Goal: Check status

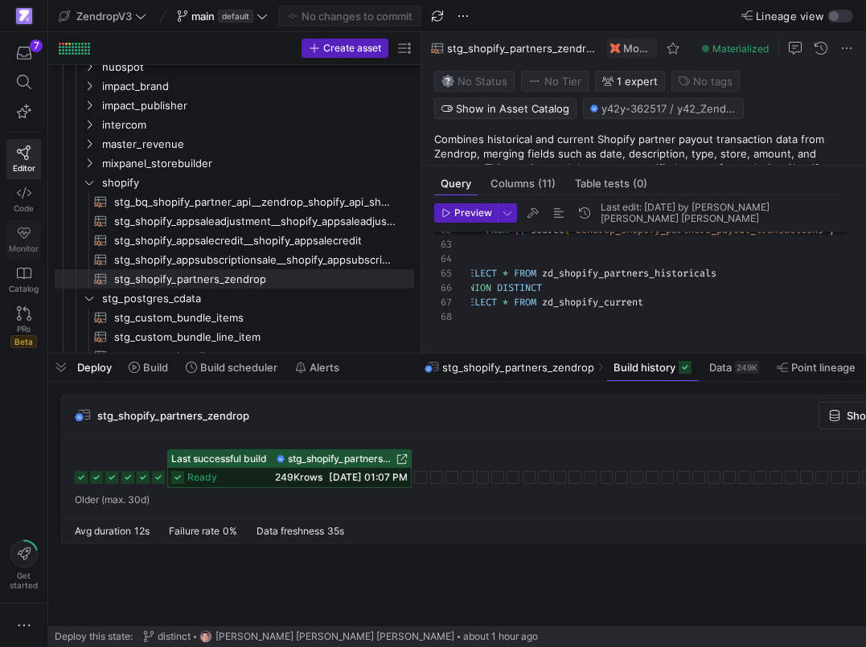
scroll to position [335, 0]
click at [96, 183] on span "shopify" at bounding box center [247, 183] width 332 height 18
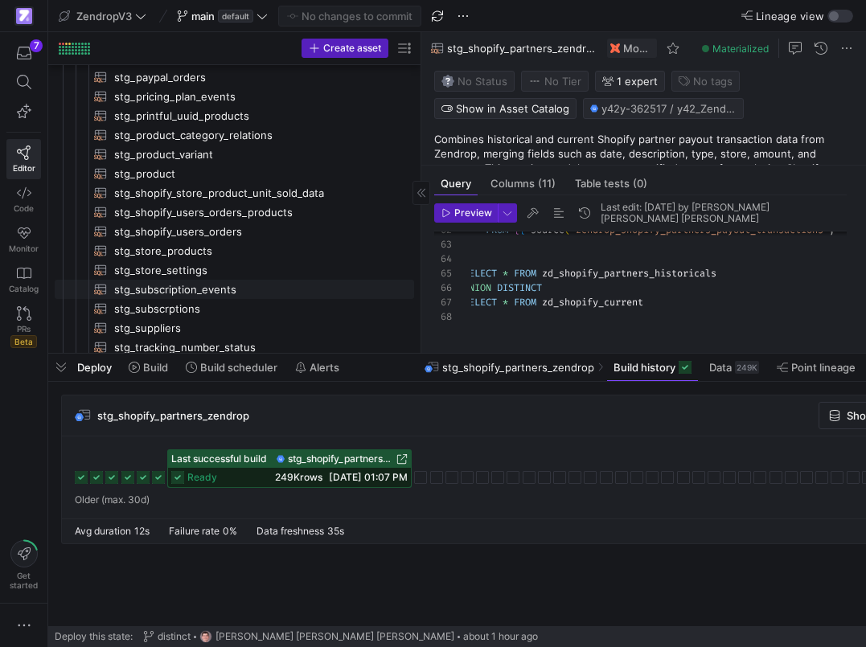
scroll to position [700, 0]
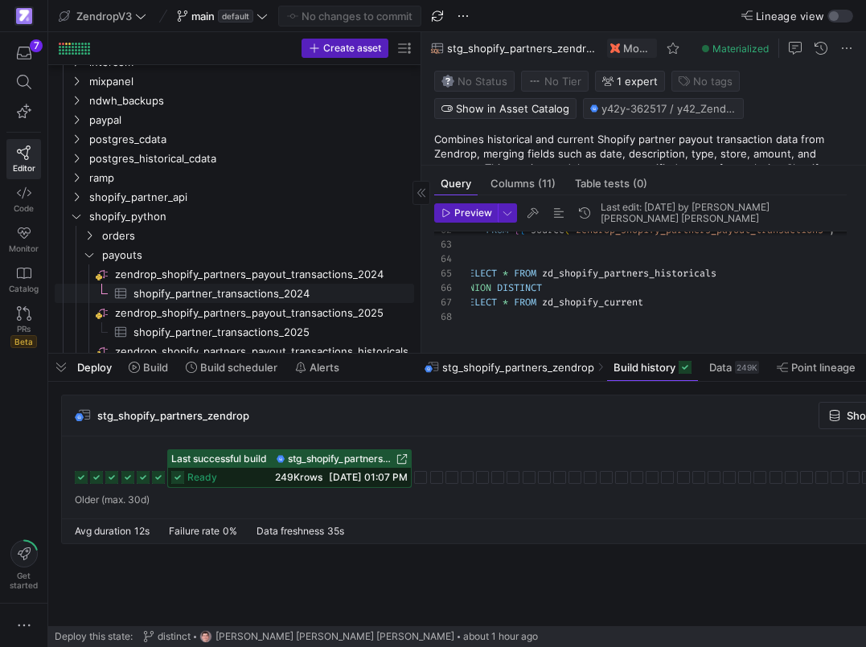
click at [204, 291] on span "shopify_partner_transactions_2024​​​​​​​​​" at bounding box center [264, 294] width 262 height 18
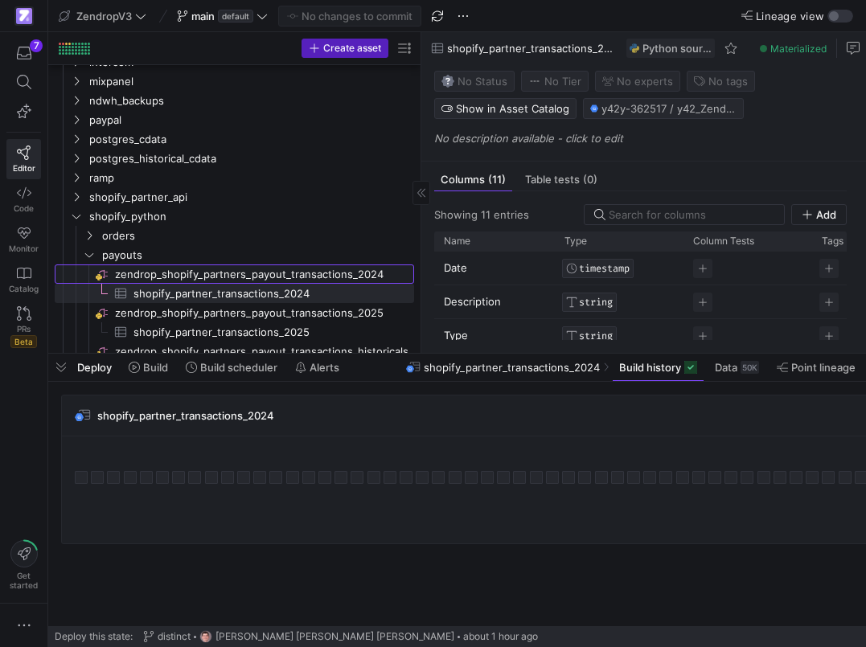
click at [321, 274] on span "zendrop_shopify_partners_payout_transactions_2024​​​​​​​​" at bounding box center [263, 274] width 297 height 18
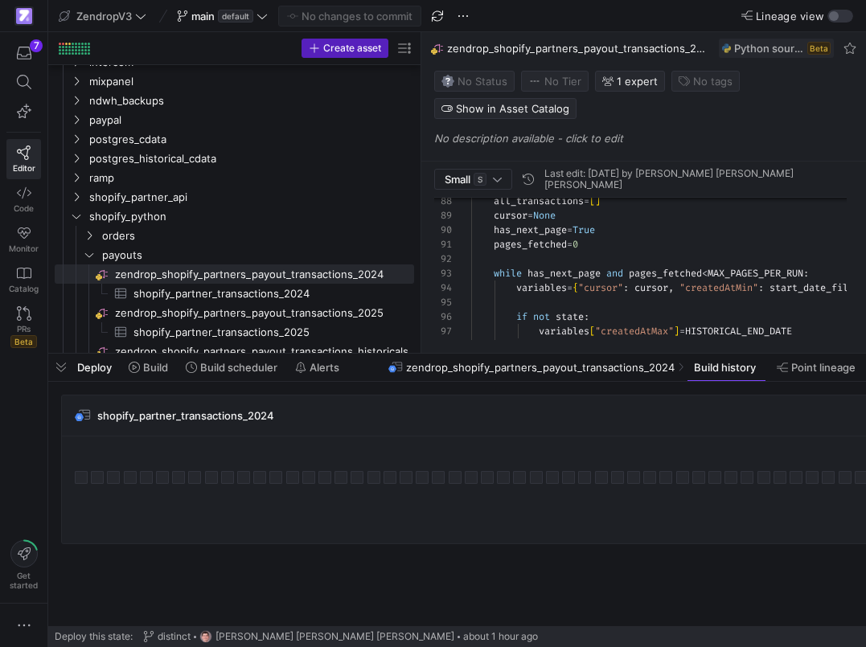
click at [575, 0] on y42-top-nav "ZendropV3 main default No changes to commit Lineage view" at bounding box center [456, 16] width 817 height 32
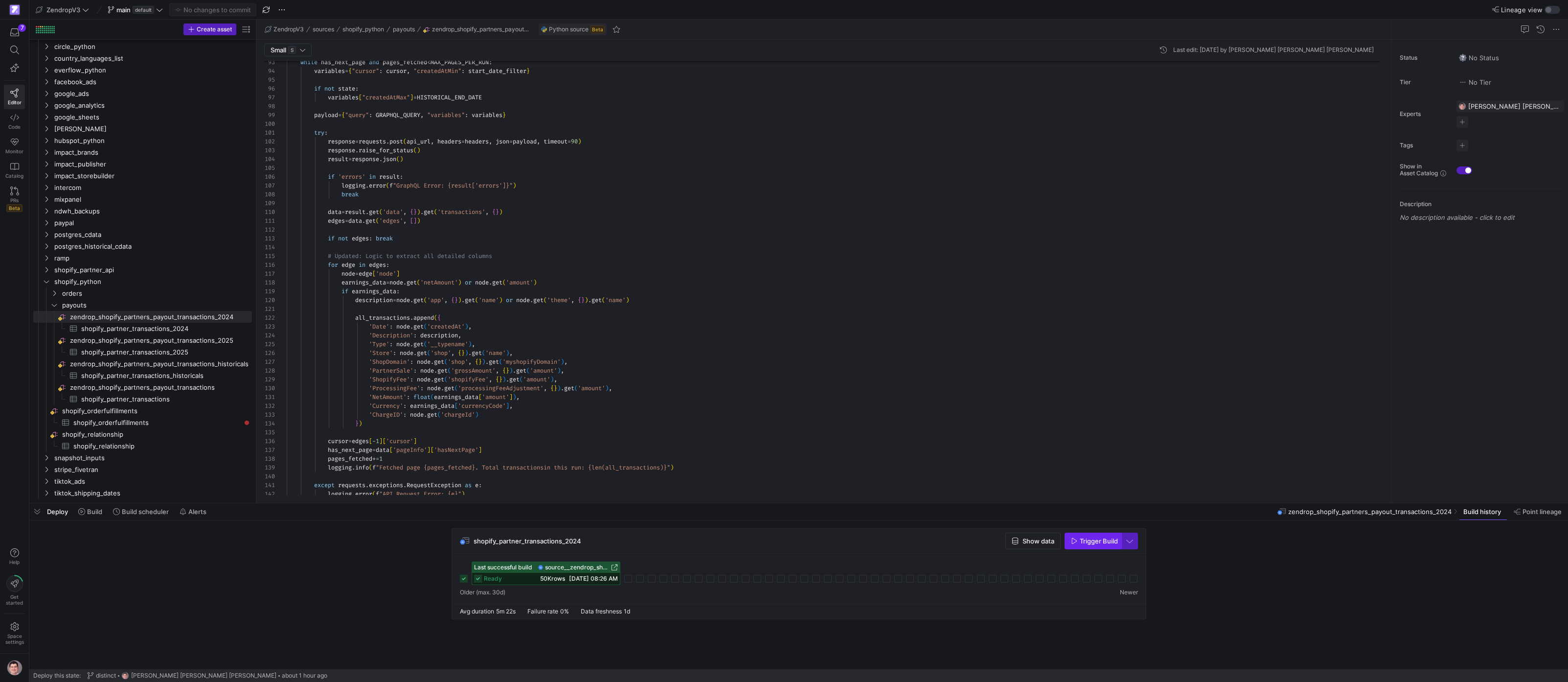
click at [527, 393] on span "Trigger Build" at bounding box center [1099, 541] width 38 height 8
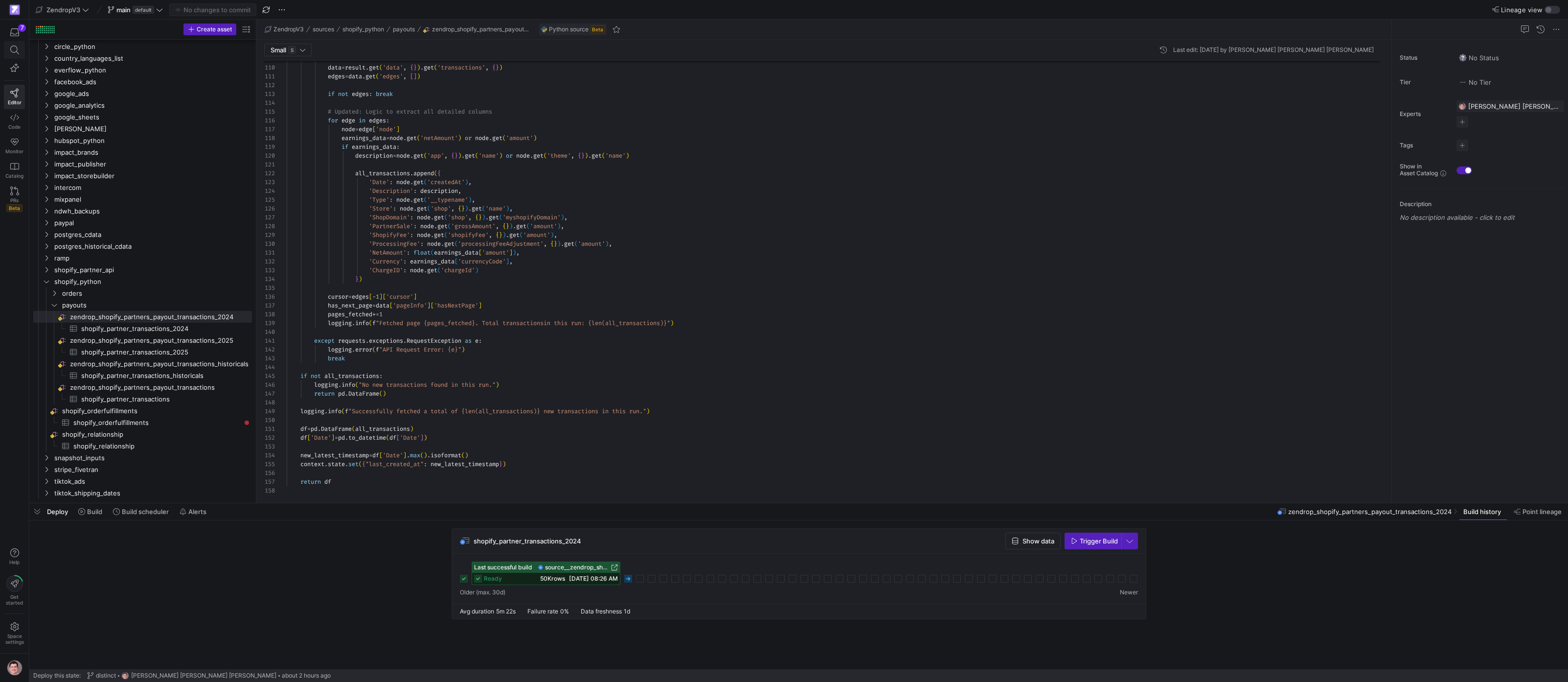
click at [19, 47] on span at bounding box center [15, 50] width 12 height 9
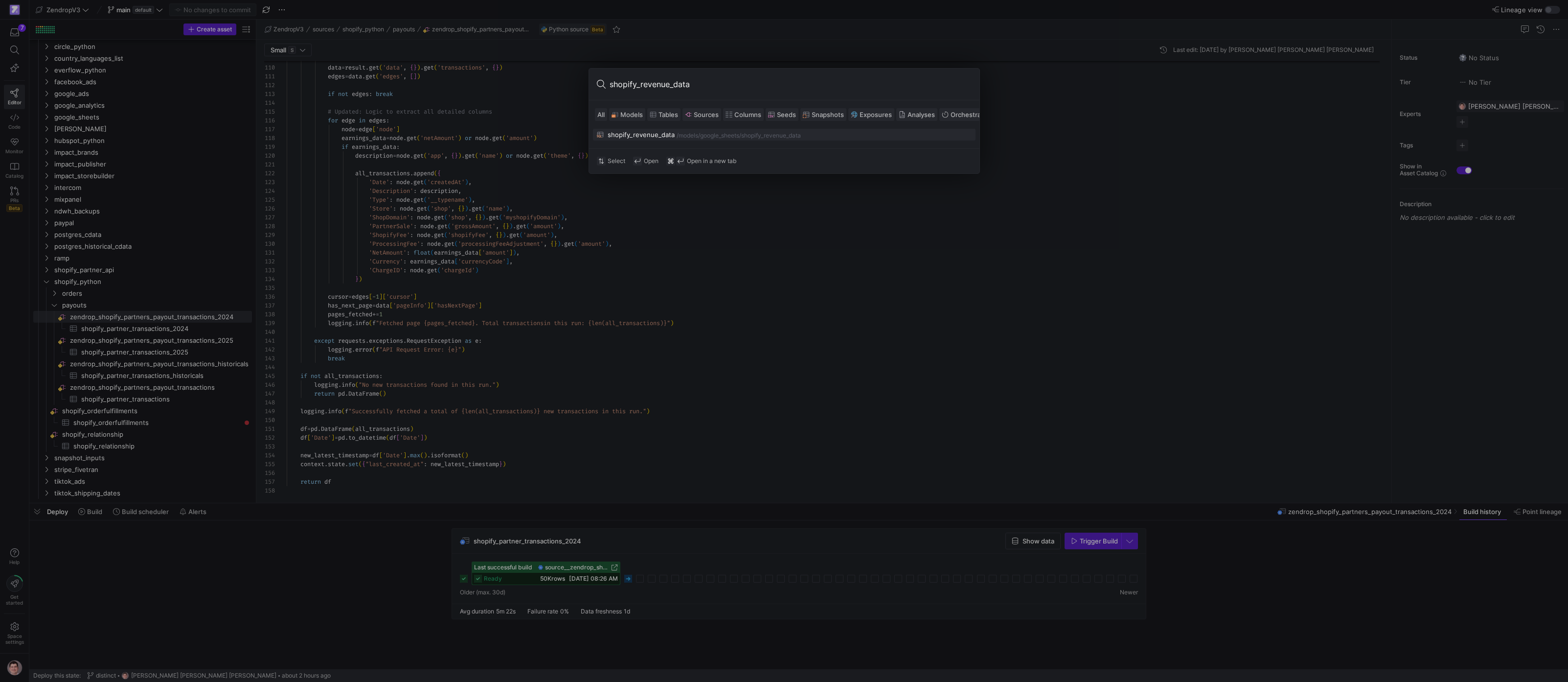
type input "shopify_revenue_data"
click at [527, 132] on div "/models/ google_sheets /shopify_revenue_data" at bounding box center [824, 135] width 295 height 7
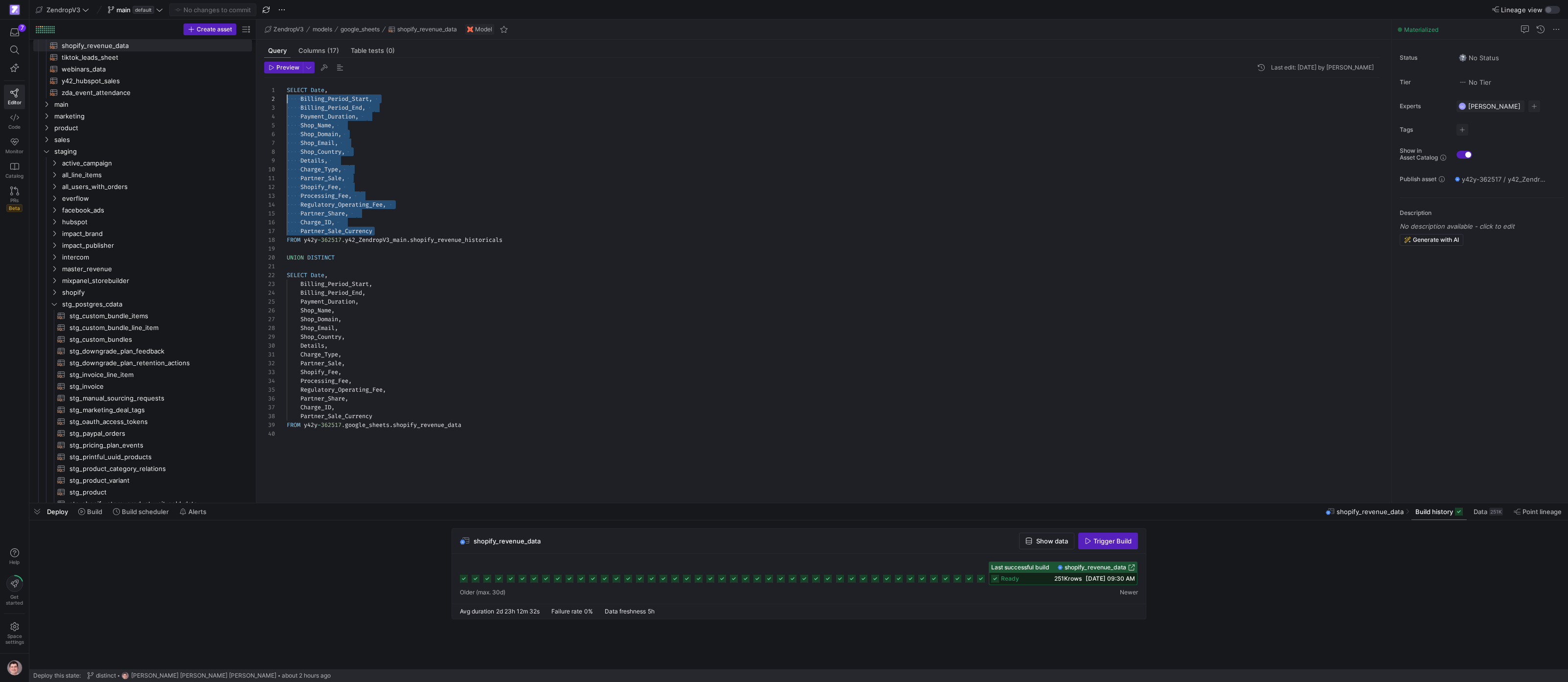
scroll to position [9, 0]
drag, startPoint x: 407, startPoint y: 227, endPoint x: 264, endPoint y: 100, distance: 191.3
click at [287, 100] on div "SELECT Date , Billing_Period_Start , Billing_Period_End , Payment_Duration , Sh…" at bounding box center [837, 284] width 1101 height 413
click at [313, 90] on div "SELECT Date , Billing_Period_Start , Billing_Period_End , Payment_Duration , Sh…" at bounding box center [837, 284] width 1101 height 413
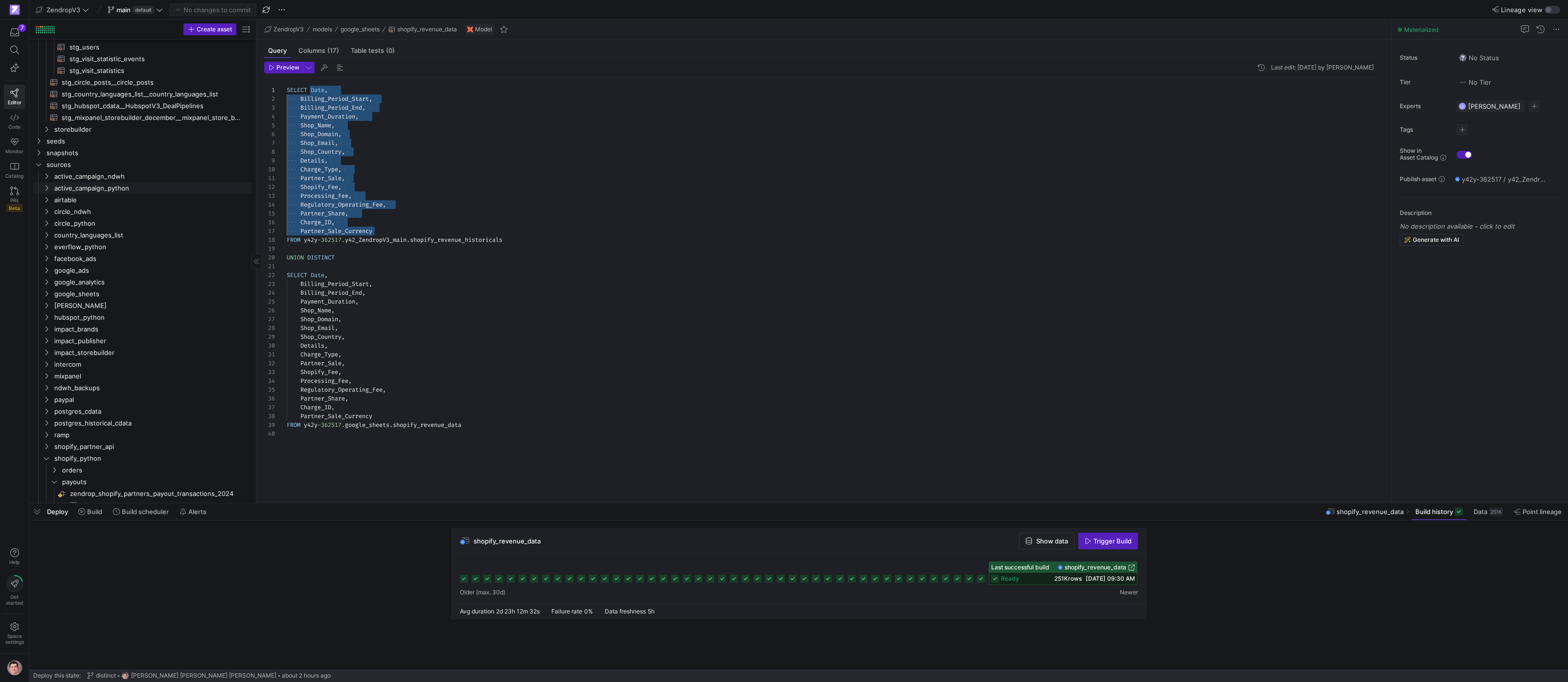
scroll to position [1068, 0]
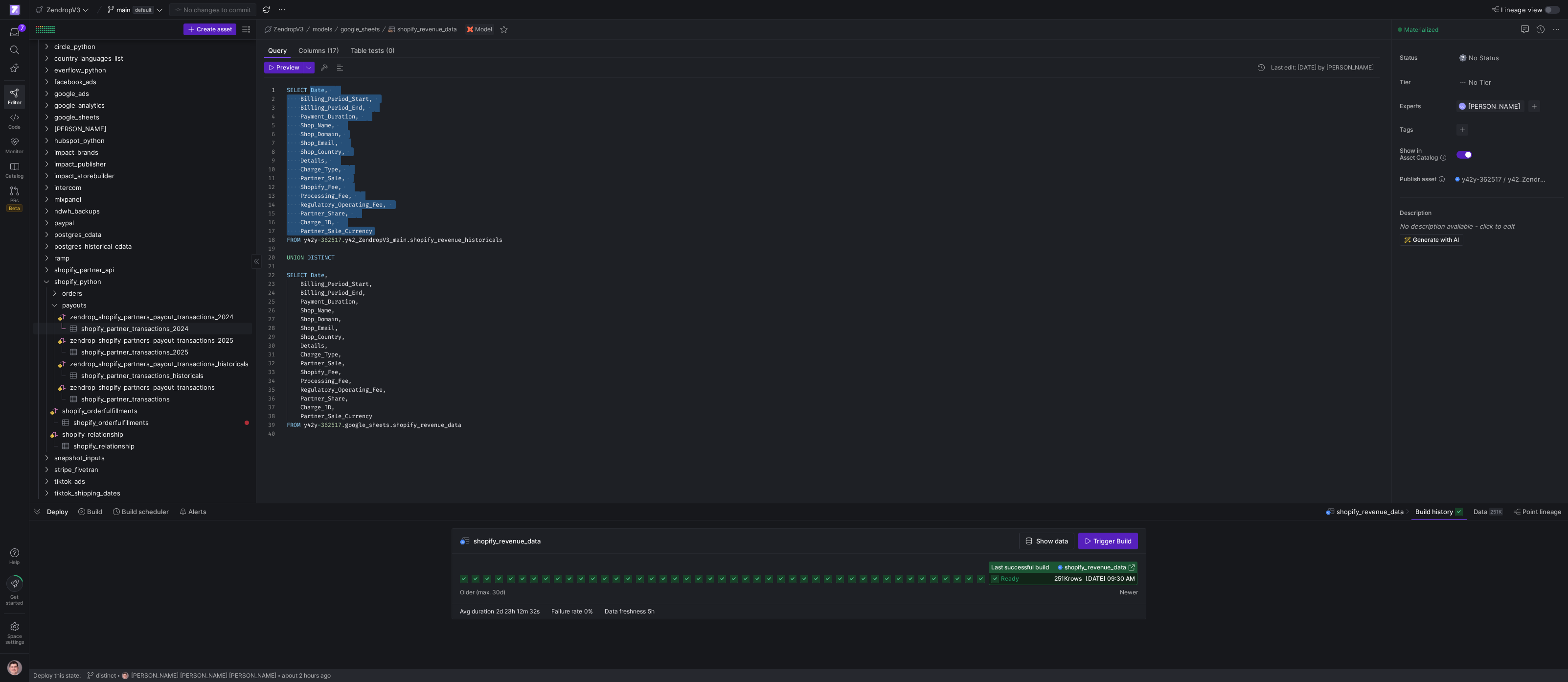
click at [200, 323] on link "shopify_partner_transactions_2024​​​​​​​​​" at bounding box center [142, 328] width 219 height 12
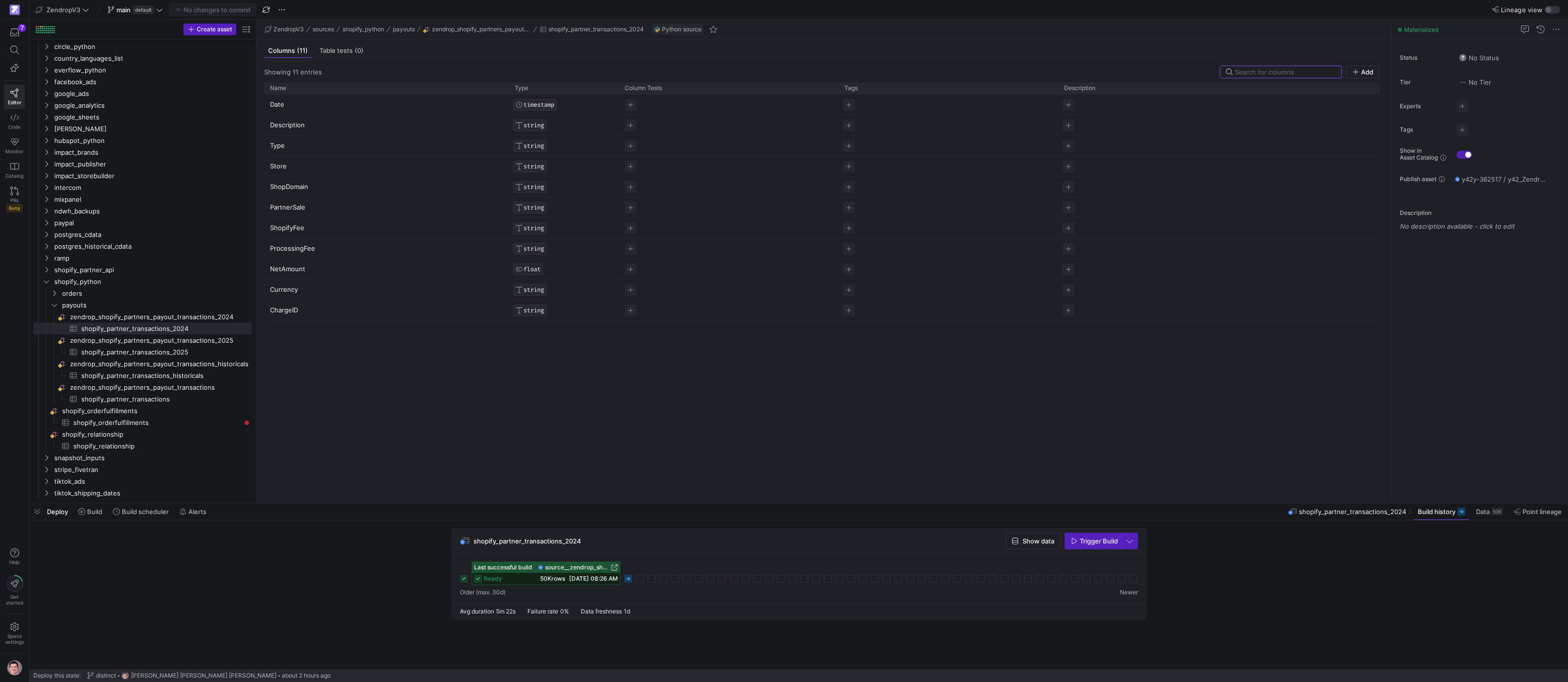
click at [527, 393] on icon at bounding box center [628, 578] width 8 height 8
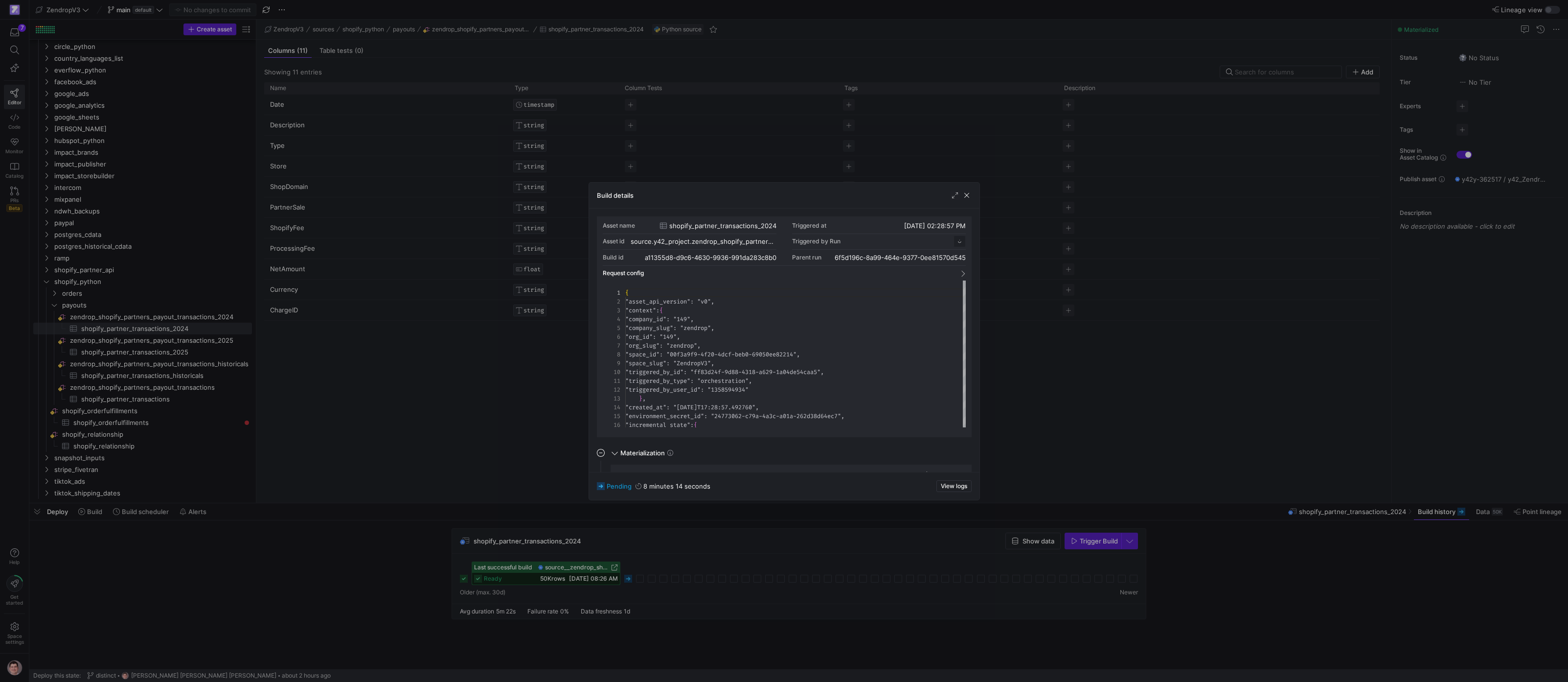
scroll to position [88, 0]
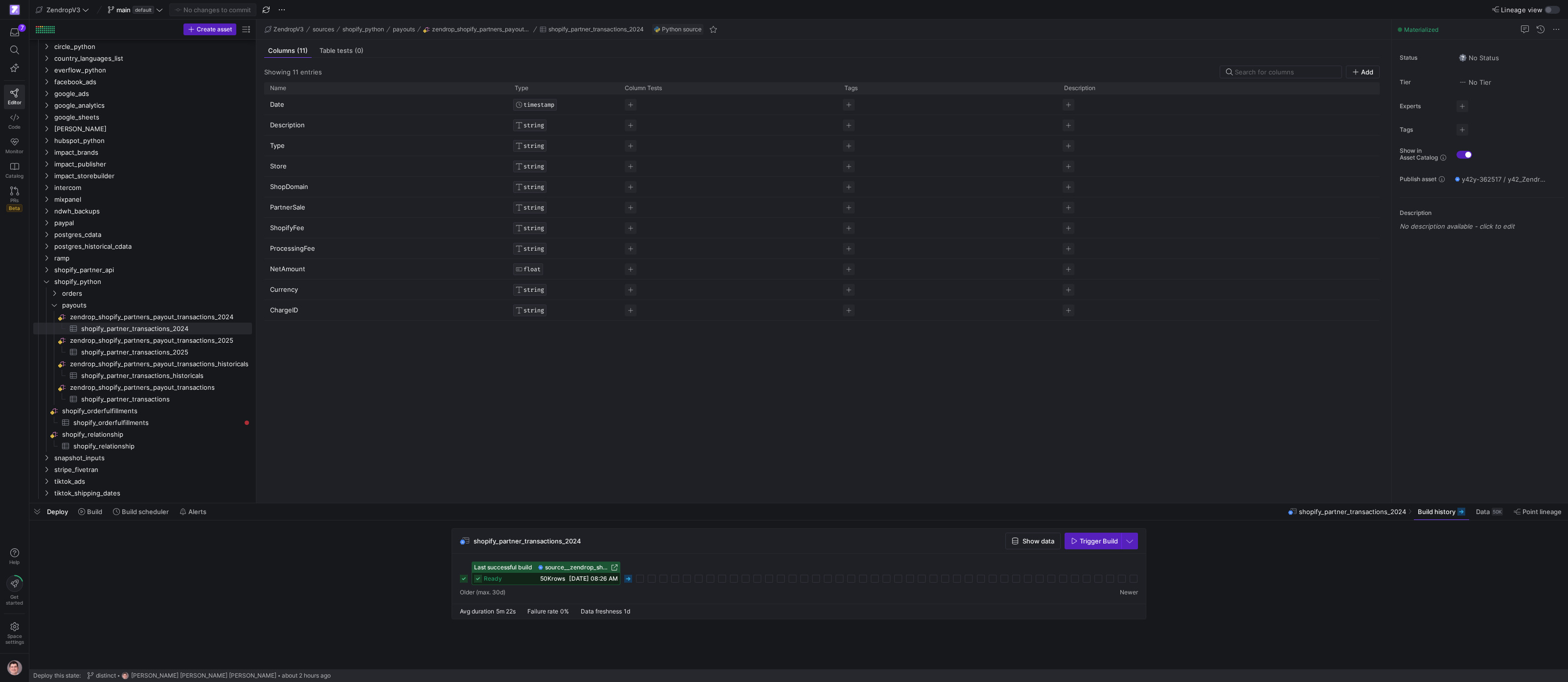
click at [527, 393] on span "[DATE] 08:26 AM" at bounding box center [593, 578] width 49 height 7
click at [527, 393] on icon at bounding box center [628, 578] width 8 height 8
